Goal: Task Accomplishment & Management: Use online tool/utility

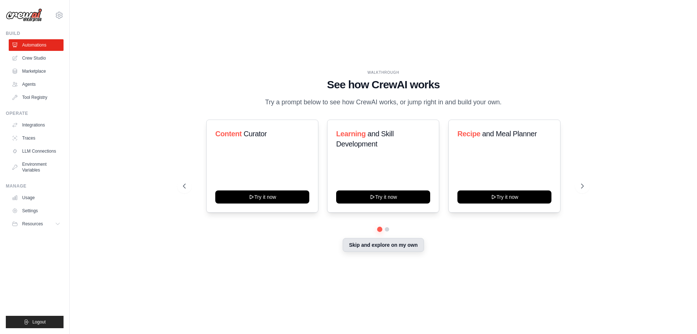
click at [419, 247] on button "Skip and explore on my own" at bounding box center [383, 245] width 81 height 14
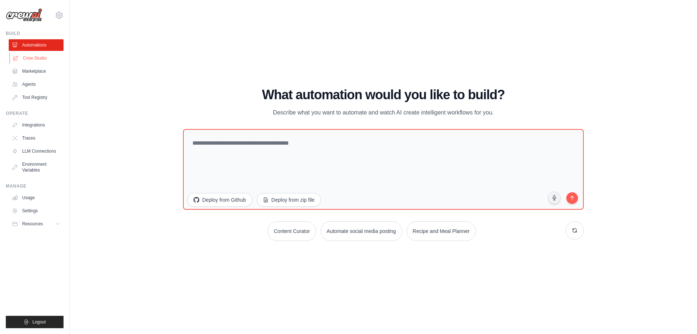
click at [34, 58] on link "Crew Studio" at bounding box center [36, 58] width 55 height 12
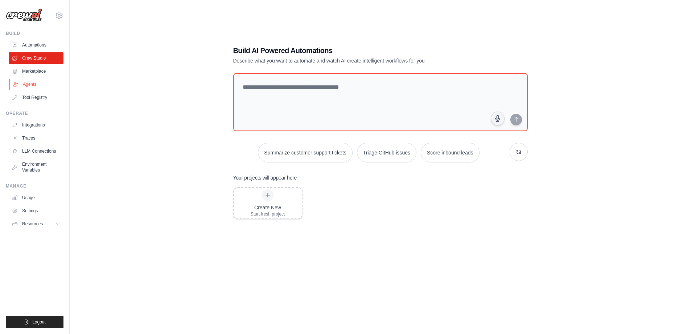
click at [38, 81] on link "Agents" at bounding box center [36, 84] width 55 height 12
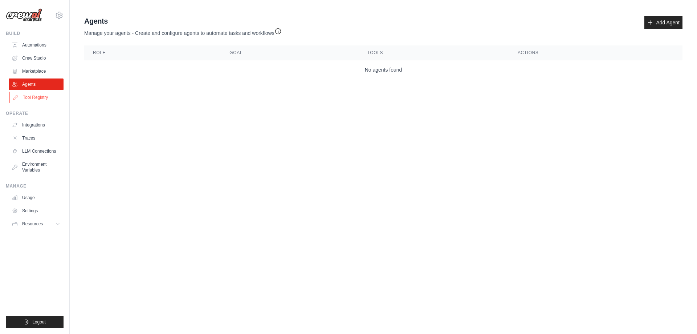
click at [44, 97] on link "Tool Registry" at bounding box center [36, 97] width 55 height 12
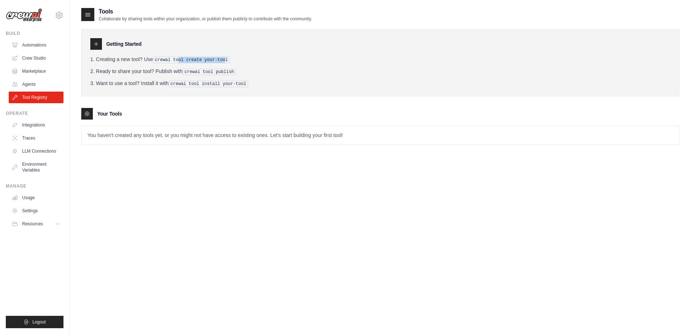
drag, startPoint x: 222, startPoint y: 61, endPoint x: 178, endPoint y: 62, distance: 43.9
click at [178, 62] on pre "crewai tool create your-tool" at bounding box center [191, 60] width 77 height 7
click at [161, 60] on pre "crewai tool create your-tool" at bounding box center [191, 60] width 77 height 7
click at [49, 83] on link "Agents" at bounding box center [36, 84] width 55 height 12
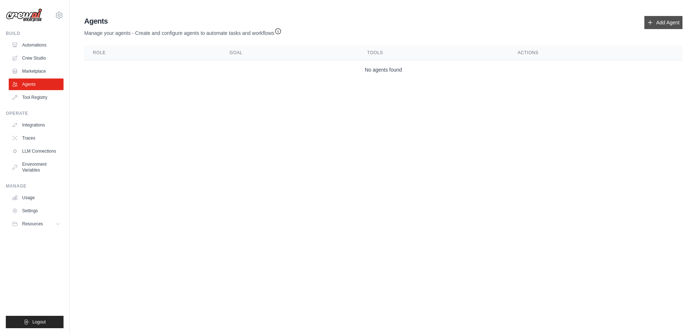
click at [668, 21] on link "Add Agent" at bounding box center [663, 22] width 38 height 13
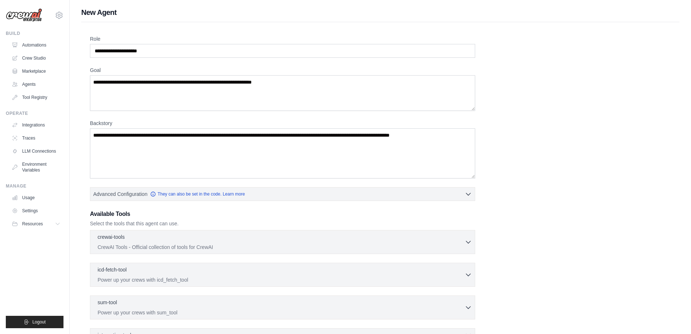
click at [528, 177] on div "Role Goal Backstory Advanced Configuration They can also be set in the code. Le…" at bounding box center [380, 212] width 581 height 354
